Goal: Task Accomplishment & Management: Manage account settings

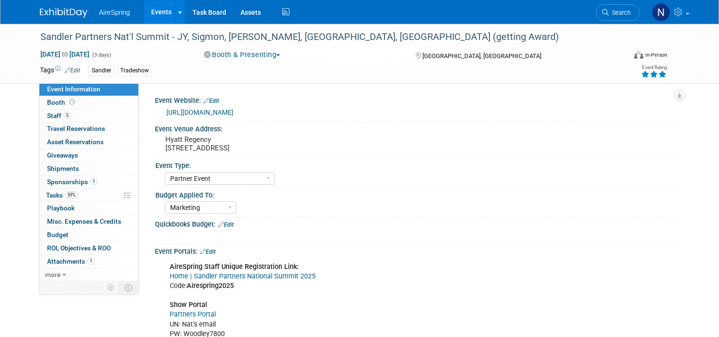
select select "Partner Event"
select select "Marketing"
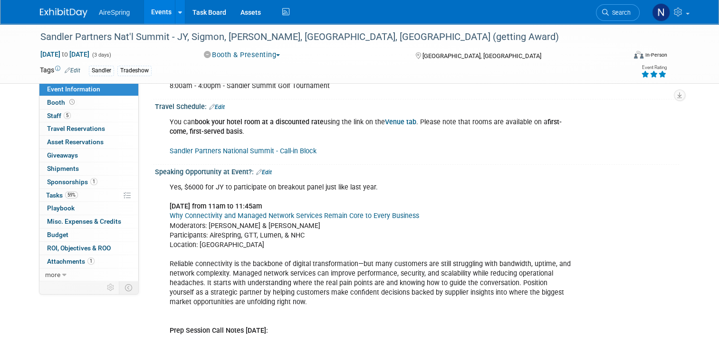
click at [154, 15] on link "Events" at bounding box center [161, 12] width 35 height 24
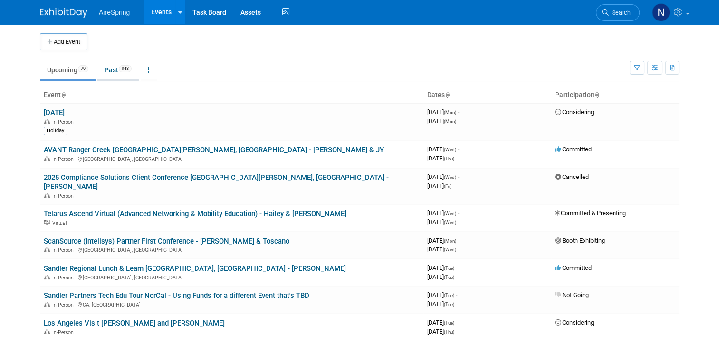
click at [105, 75] on link "Past 948" at bounding box center [117, 70] width 41 height 18
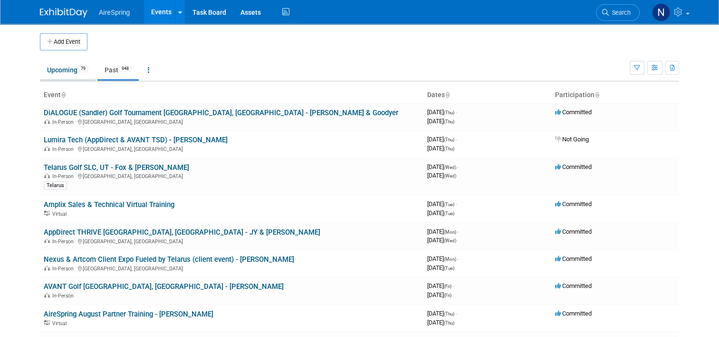
click at [64, 67] on link "Upcoming 79" at bounding box center [68, 70] width 56 height 18
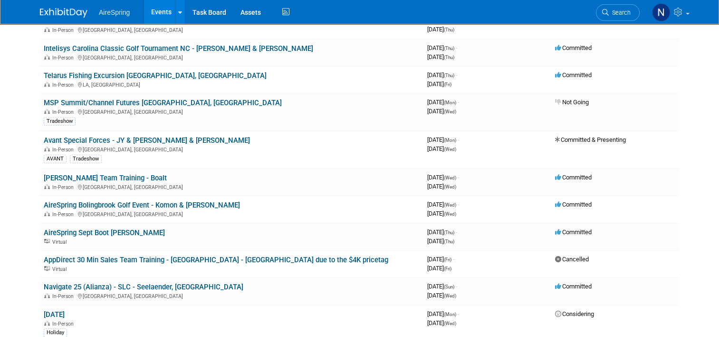
scroll to position [380, 0]
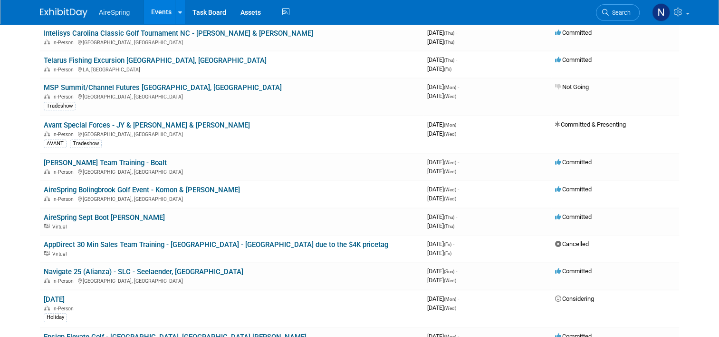
click at [137, 185] on link "AireSpring Bolingbrook Golf Event - Komon & [PERSON_NAME]" at bounding box center [142, 189] width 196 height 9
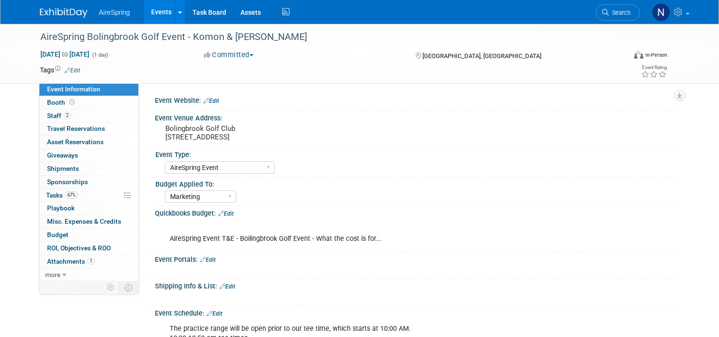
select select "AireSpring Event"
select select "Marketing"
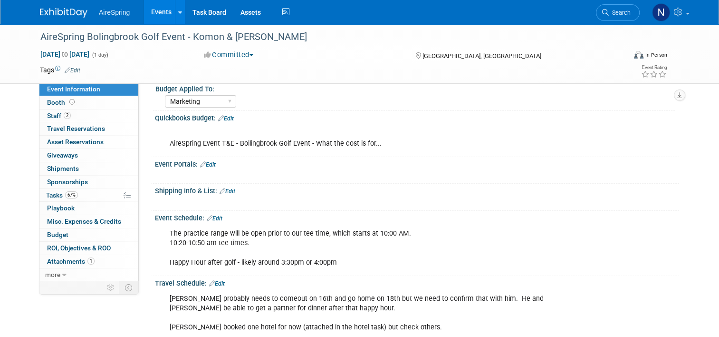
scroll to position [143, 0]
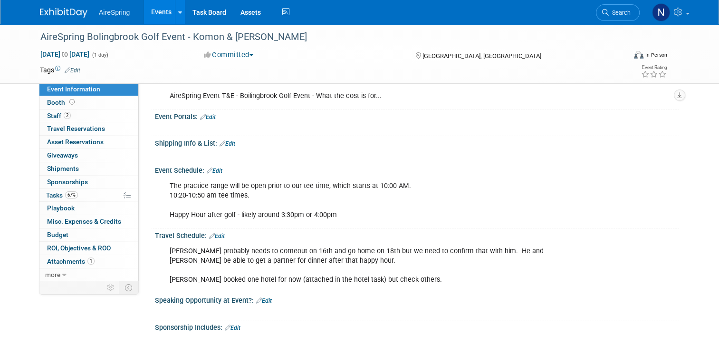
click at [216, 167] on link "Edit" at bounding box center [215, 170] width 16 height 7
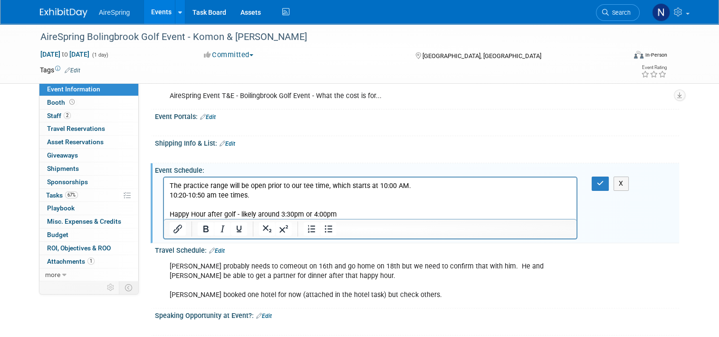
scroll to position [0, 0]
click at [433, 190] on p "The practice range will be open prior to our tee time, which starts at 10:00 AM…" at bounding box center [371, 200] width 402 height 38
click at [271, 204] on p "The practice range will be open prior to our tee time, which starts at 10:00 AM…" at bounding box center [371, 200] width 402 height 38
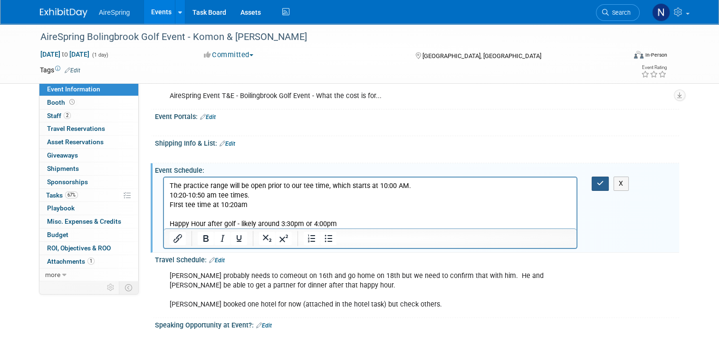
click at [604, 184] on icon "button" at bounding box center [600, 183] width 7 height 7
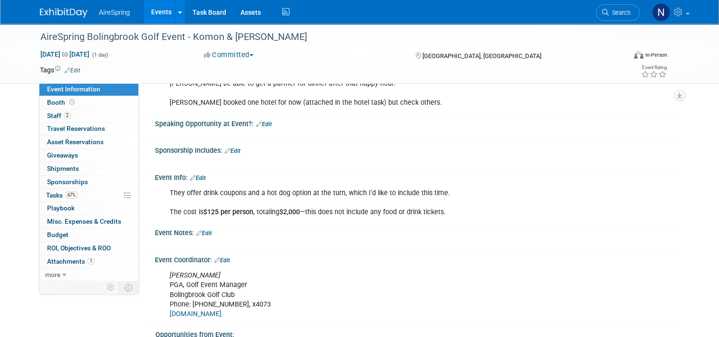
scroll to position [285, 0]
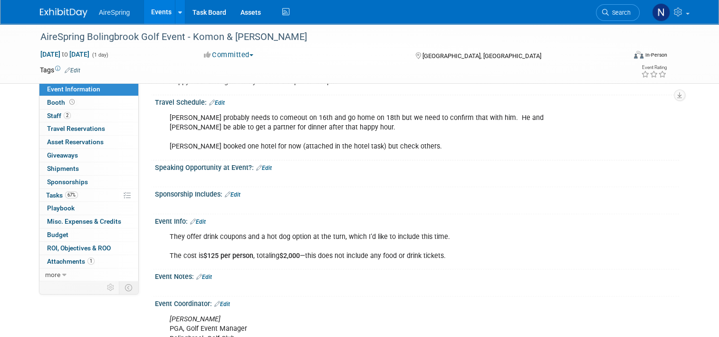
click at [194, 219] on link "Edit" at bounding box center [198, 221] width 16 height 7
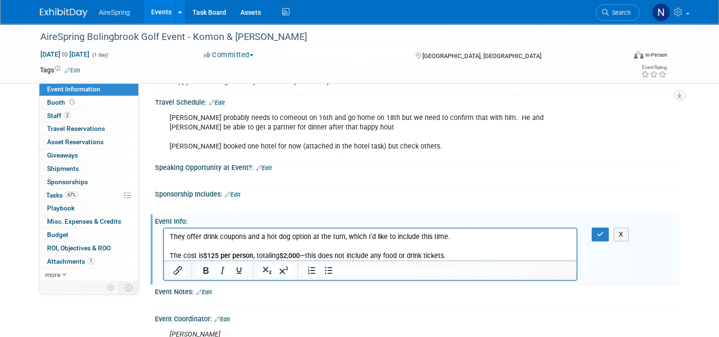
scroll to position [0, 0]
drag, startPoint x: 487, startPoint y: 246, endPoint x: 484, endPoint y: 253, distance: 7.7
click at [486, 250] on p "They offer drink coupons and a hot dog option at the turn, which I’d like to in…" at bounding box center [371, 246] width 402 height 29
click at [484, 253] on p "They offer drink coupons and a hot dog option at the turn, which I’d like to in…" at bounding box center [371, 246] width 402 height 29
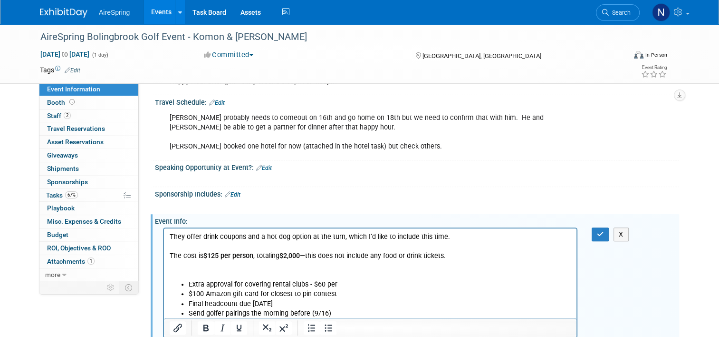
click at [271, 267] on p "Rich Text Area. Press ALT-0 for help." at bounding box center [371, 265] width 402 height 10
click at [420, 308] on li "Send golfer pairings the morning before (9/16)" at bounding box center [380, 313] width 383 height 10
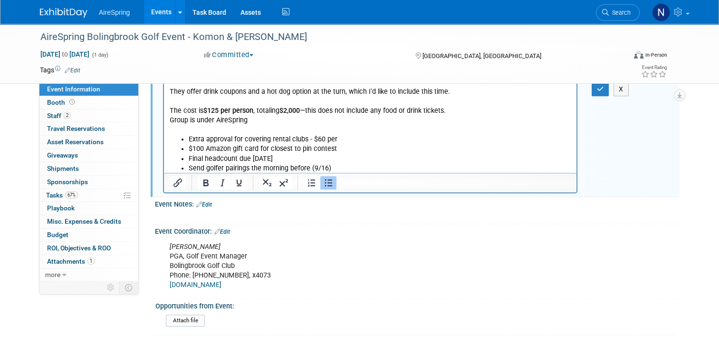
scroll to position [380, 0]
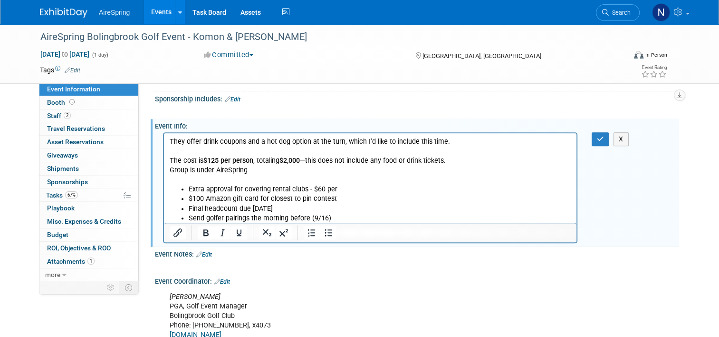
click at [457, 161] on p "They offer drink coupons and a hot dog option at the turn, which I’d like to in…" at bounding box center [371, 151] width 402 height 29
click at [369, 196] on li "$100 Amazon gift card for closest to pin contest" at bounding box center [380, 199] width 383 height 10
click at [368, 190] on li "Extra approval for covering rental clubs - $60 per" at bounding box center [380, 189] width 383 height 10
click at [607, 140] on button "button" at bounding box center [601, 139] width 18 height 14
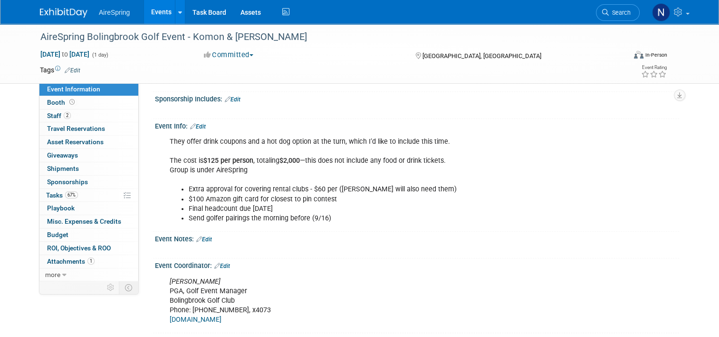
click at [157, 8] on link "Events" at bounding box center [161, 12] width 35 height 24
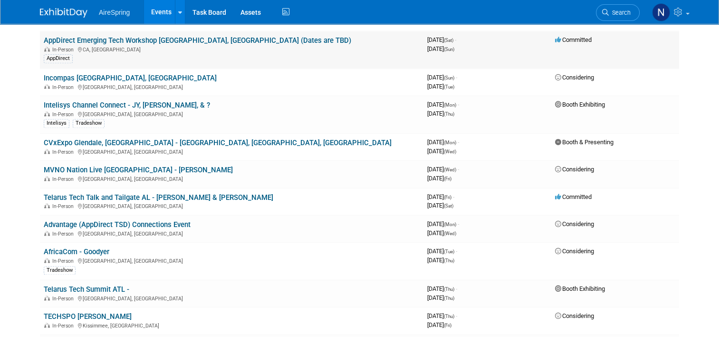
scroll to position [1283, 0]
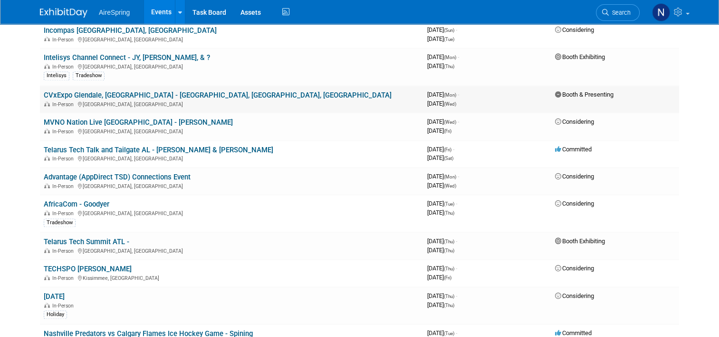
click at [147, 91] on link "CVxExpo Glendale, [GEOGRAPHIC_DATA] - [GEOGRAPHIC_DATA], [GEOGRAPHIC_DATA], [GE…" at bounding box center [218, 95] width 348 height 9
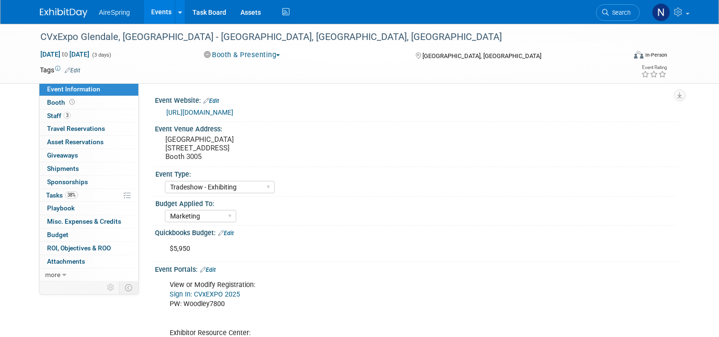
select select "Tradeshow - Exhibiting"
select select "Marketing"
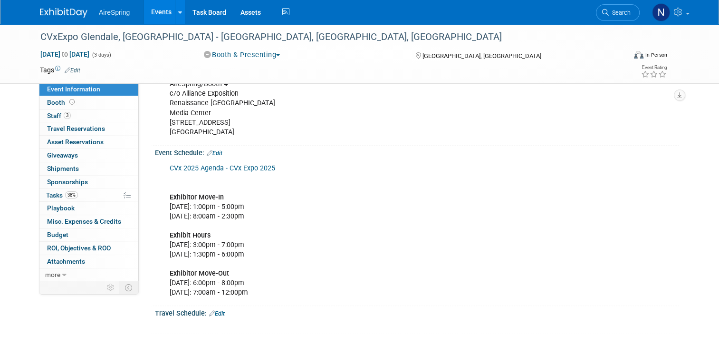
scroll to position [475, 0]
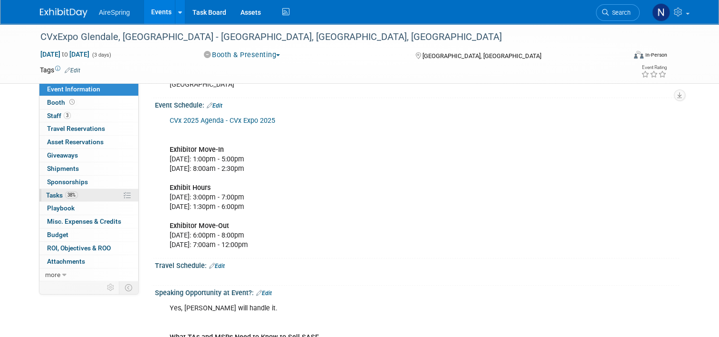
click at [82, 195] on link "38% Tasks 38%" at bounding box center [88, 195] width 99 height 13
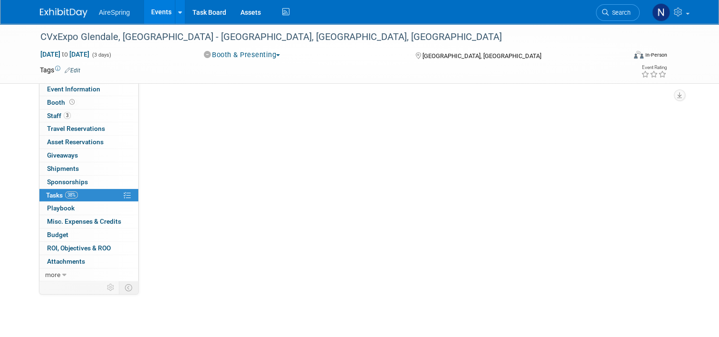
scroll to position [0, 0]
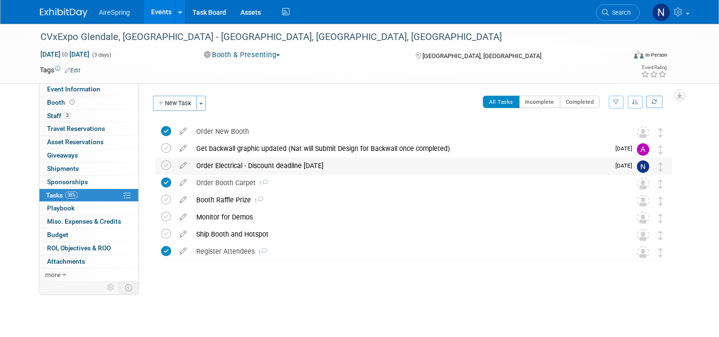
click at [223, 164] on div "Order Electrical - Discount deadline [DATE]" at bounding box center [401, 165] width 418 height 16
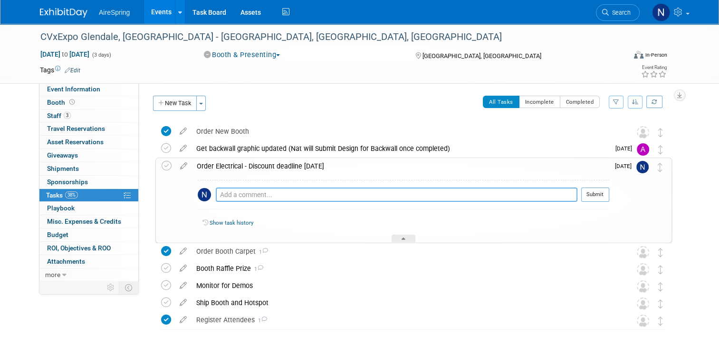
click at [237, 192] on textarea at bounding box center [397, 194] width 362 height 14
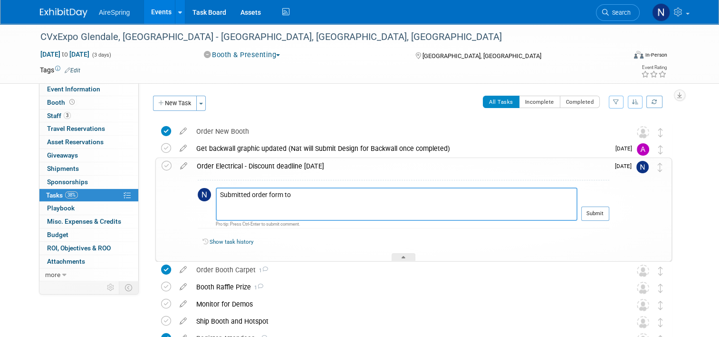
paste textarea "Rozelia Felton| Accounts Specialist 9495 Entertainment Blvd, Glendale, AZ 85305…"
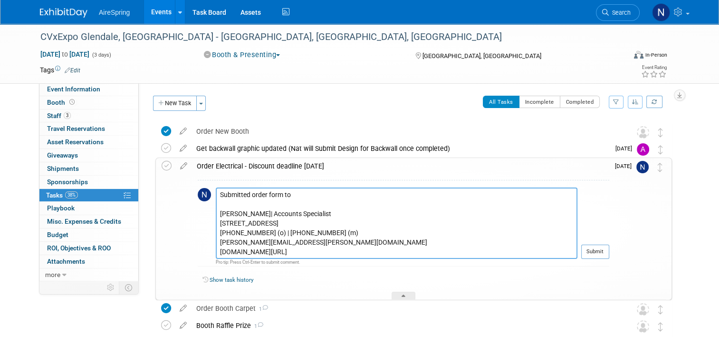
click at [362, 198] on textarea "Submitted order form to Rozelia Felton| Accounts Specialist 9495 Entertainment …" at bounding box center [397, 222] width 362 height 71
type textarea "Submitted order form to person below with payment authorization on 8.29.25 Roze…"
drag, startPoint x: 613, startPoint y: 257, endPoint x: 602, endPoint y: 266, distance: 14.8
click at [609, 257] on button "Submit" at bounding box center [595, 251] width 28 height 14
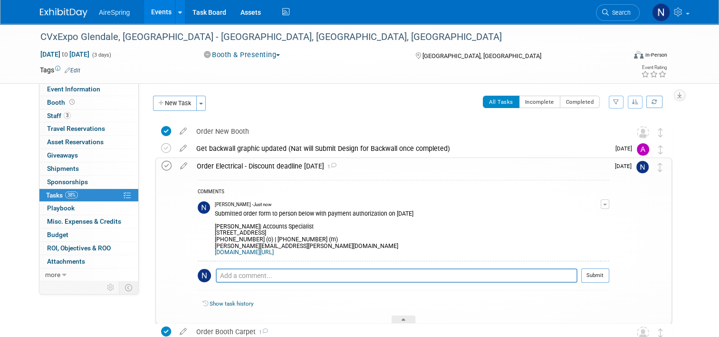
click at [162, 165] on icon at bounding box center [167, 166] width 10 height 10
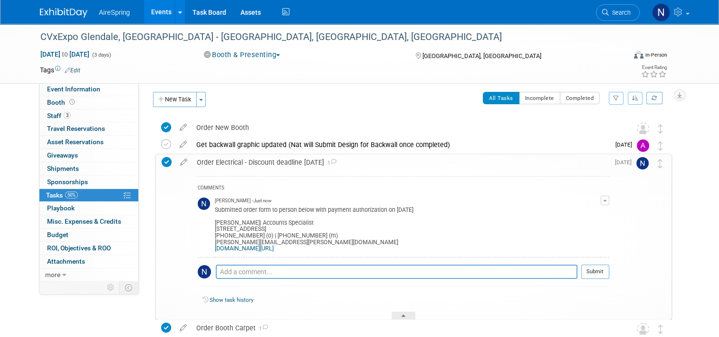
scroll to position [130, 0]
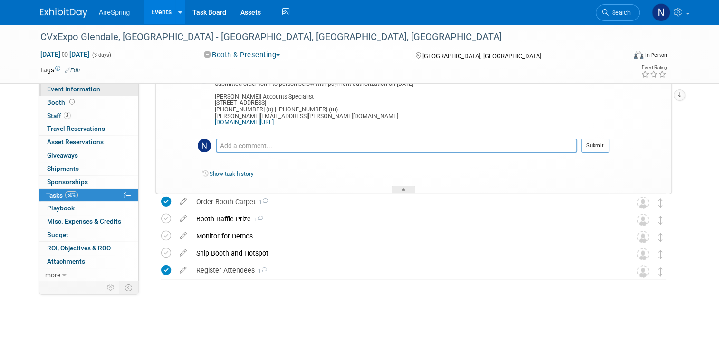
click at [105, 93] on link "Event Information" at bounding box center [88, 89] width 99 height 13
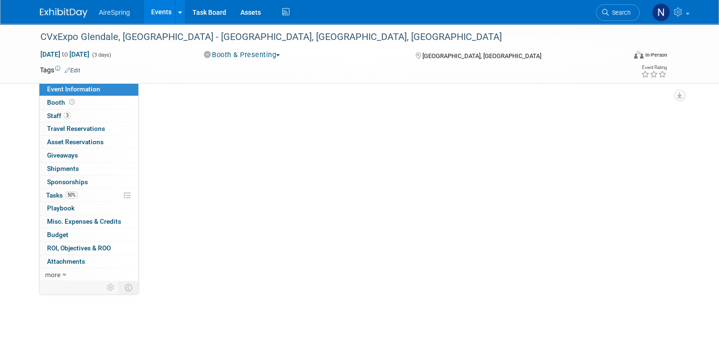
scroll to position [0, 0]
select select "Tradeshow - Exhibiting"
select select "Marketing"
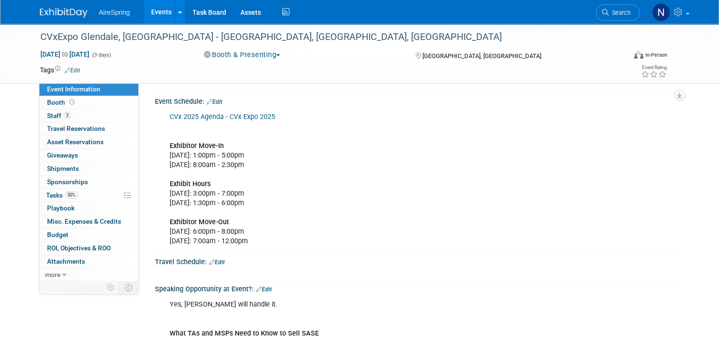
scroll to position [570, 0]
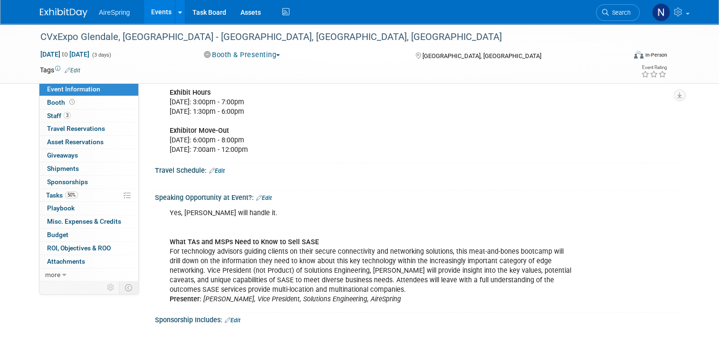
click at [158, 16] on link "Events" at bounding box center [161, 12] width 35 height 24
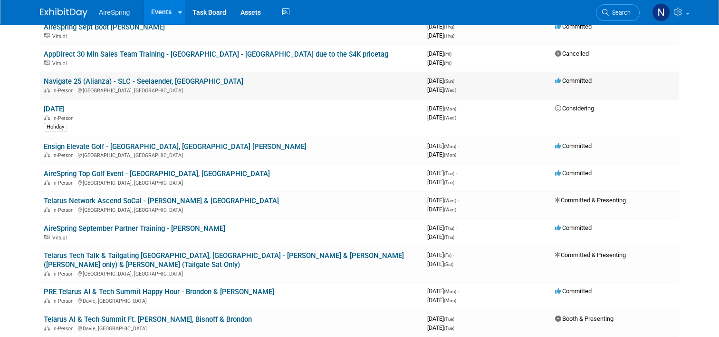
scroll to position [713, 0]
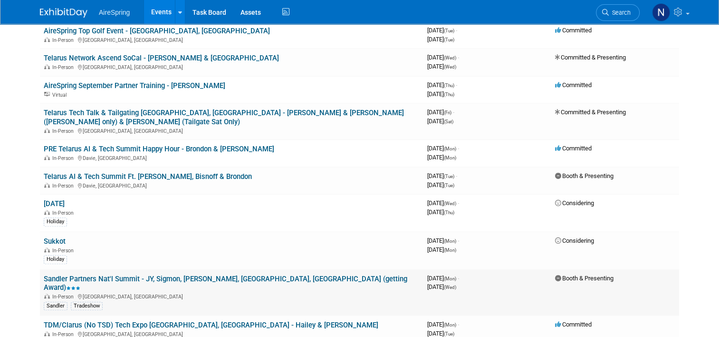
click at [205, 274] on link "Sandler Partners Nat'l Summit - JY, Sigmon, [PERSON_NAME], [GEOGRAPHIC_DATA], […" at bounding box center [226, 283] width 364 height 18
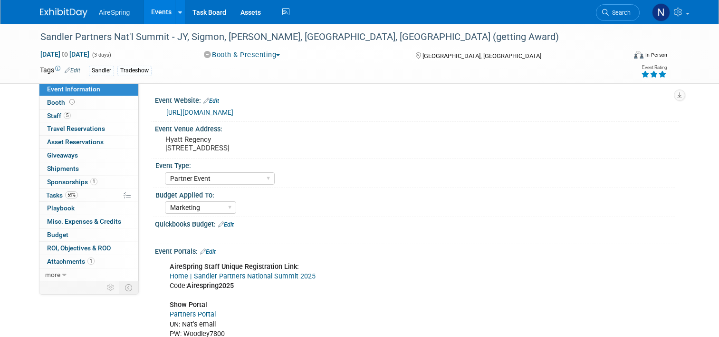
select select "Partner Event"
select select "Marketing"
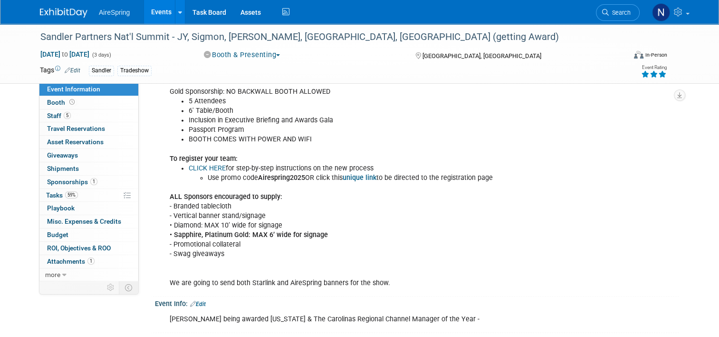
scroll to position [1454, 0]
click at [155, 16] on link "Events" at bounding box center [161, 12] width 35 height 24
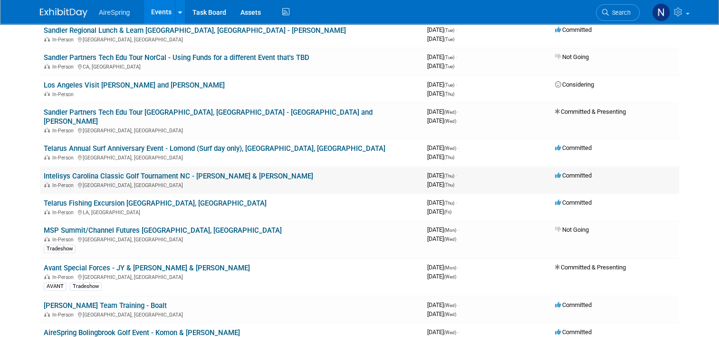
click at [124, 172] on link "Intelisys Carolina Classic Golf Tournament NC - [PERSON_NAME] & [PERSON_NAME]" at bounding box center [179, 176] width 270 height 9
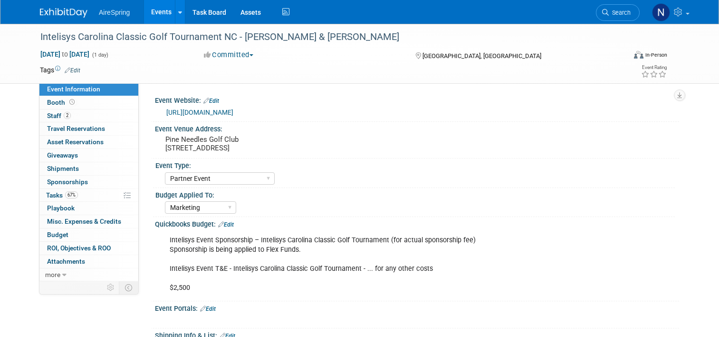
select select "Partner Event"
select select "Marketing"
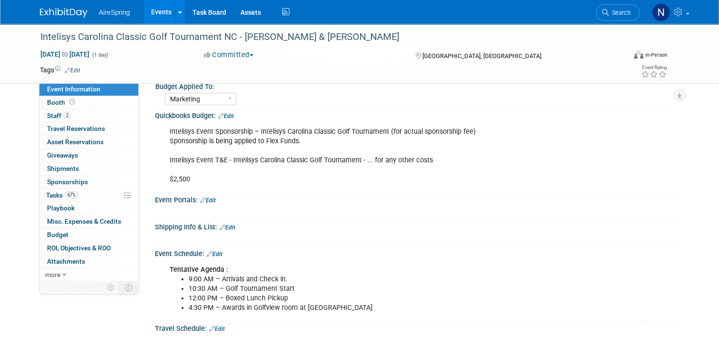
scroll to position [95, 0]
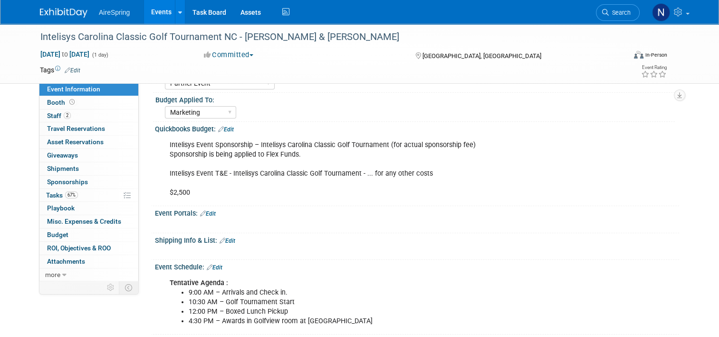
click at [387, 202] on div "Intelisys Event Sponsorship – Intelisys Carolina Classic Golf Tournament (for a…" at bounding box center [417, 168] width 524 height 70
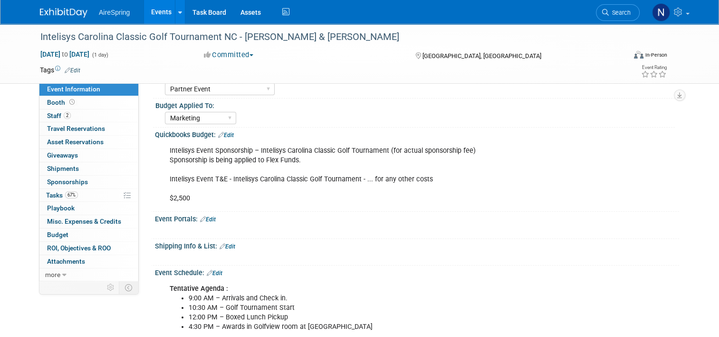
scroll to position [161, 0]
